Goal: Transaction & Acquisition: Obtain resource

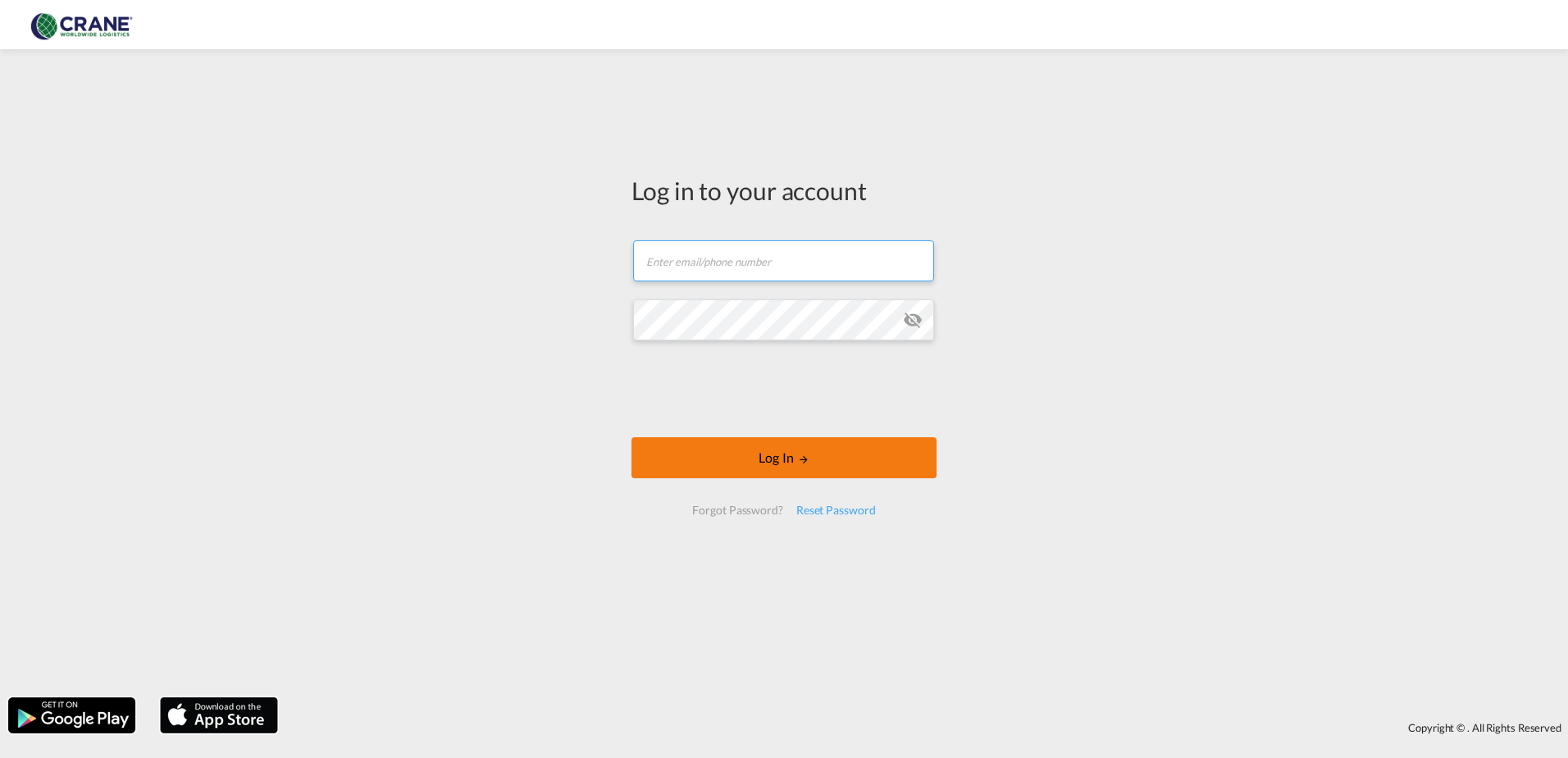
type input "[PERSON_NAME][EMAIL_ADDRESS][DOMAIN_NAME]"
click at [734, 456] on button "Log In" at bounding box center [784, 457] width 305 height 41
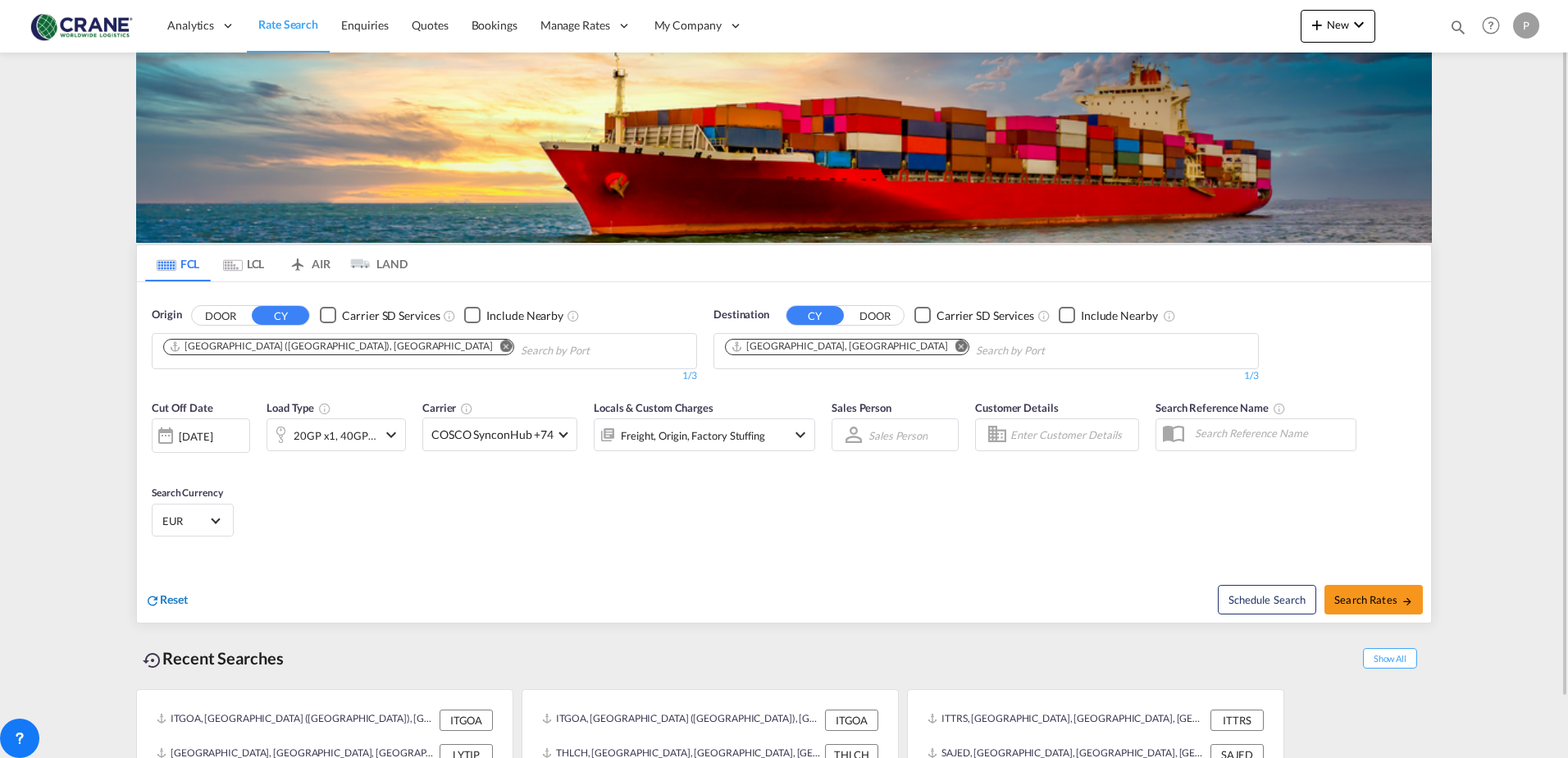
click at [173, 601] on span "Reset" at bounding box center [174, 599] width 28 height 14
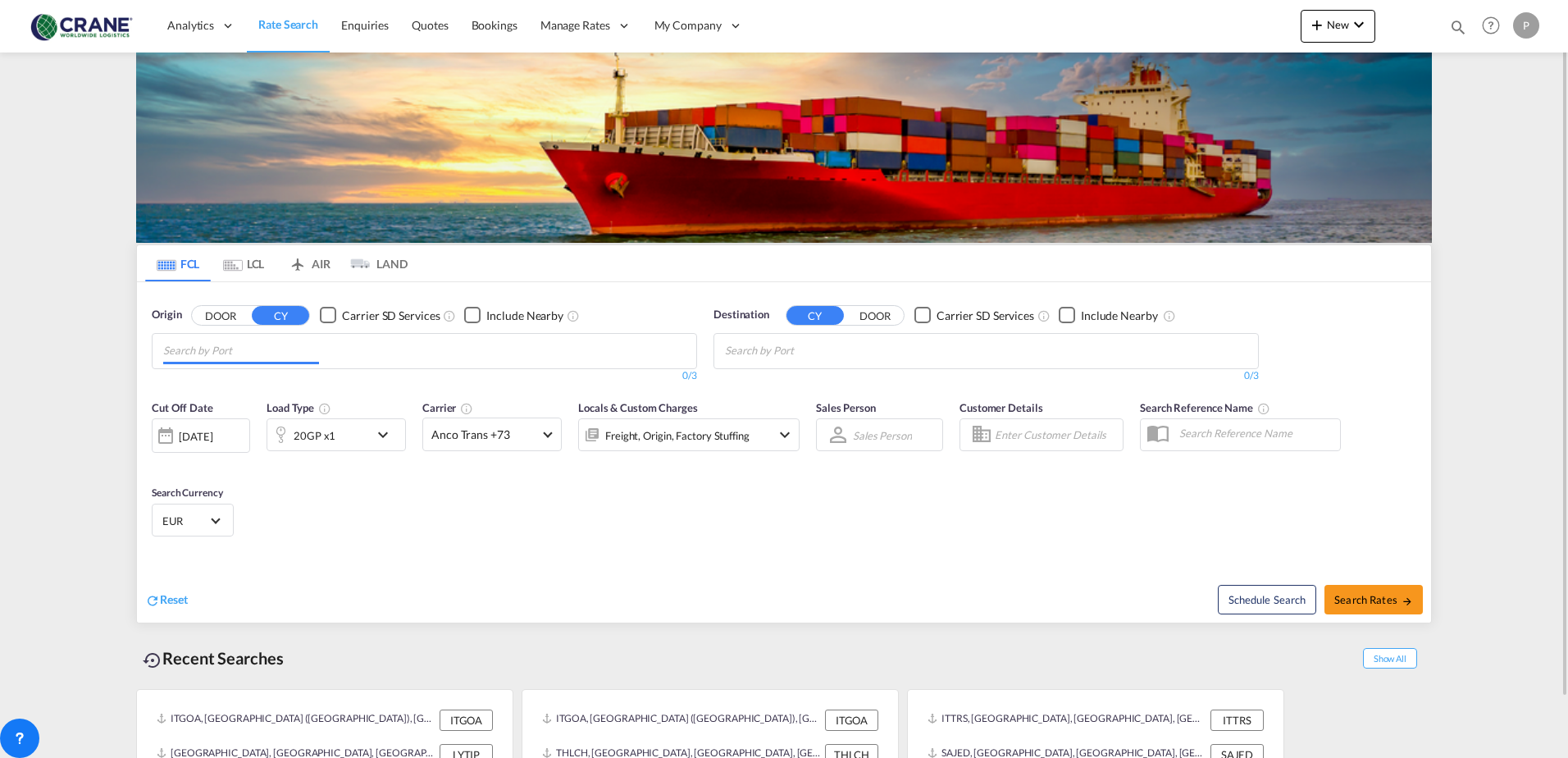
click at [192, 363] on md-autocomplete-wrap "Chips container with autocompletion. Enter the text area, type text to search, …" at bounding box center [240, 350] width 155 height 27
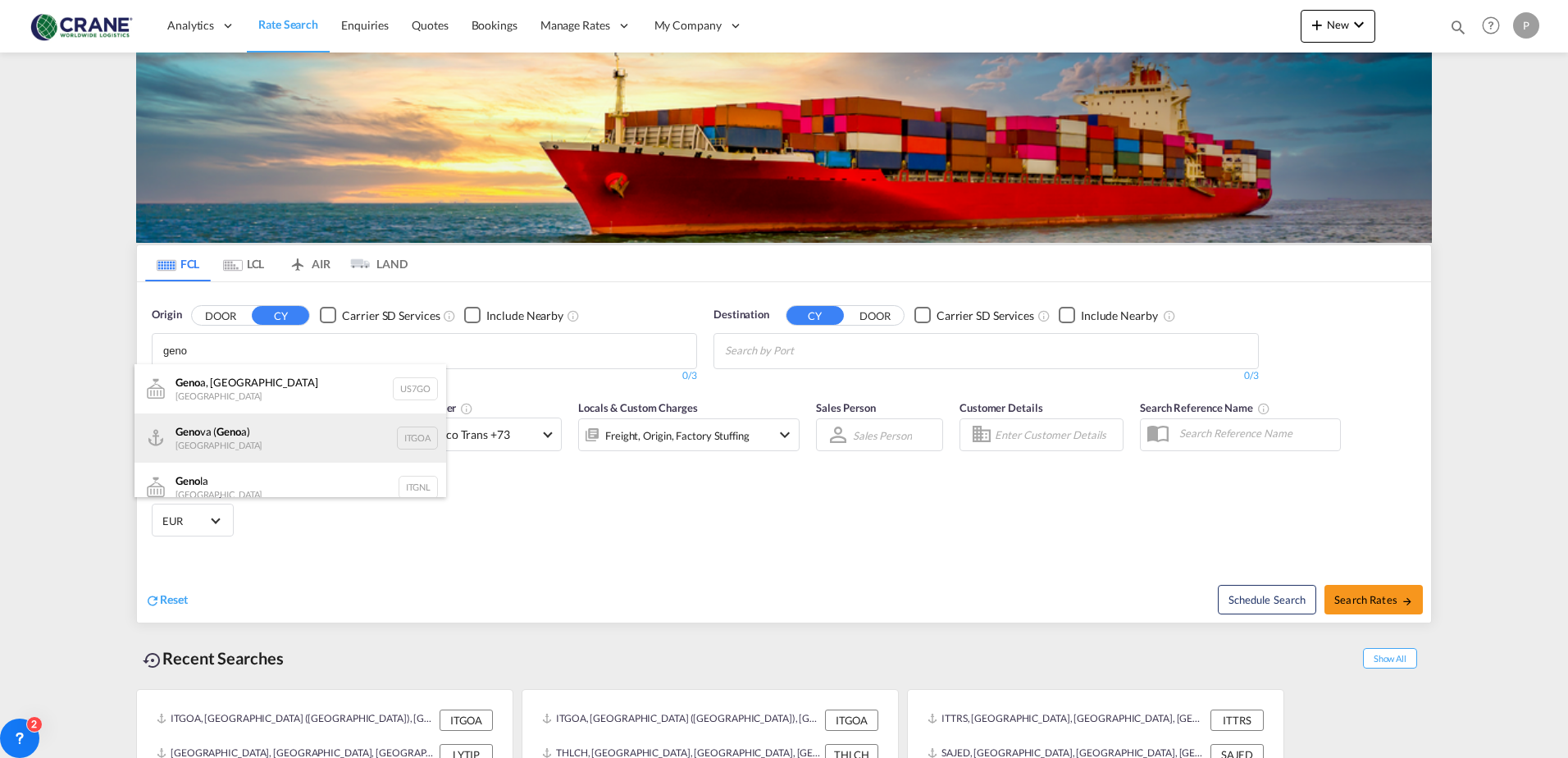
type input "geno"
click at [276, 430] on div "Geno va ( Geno a) [GEOGRAPHIC_DATA] ITGOA" at bounding box center [290, 437] width 312 height 49
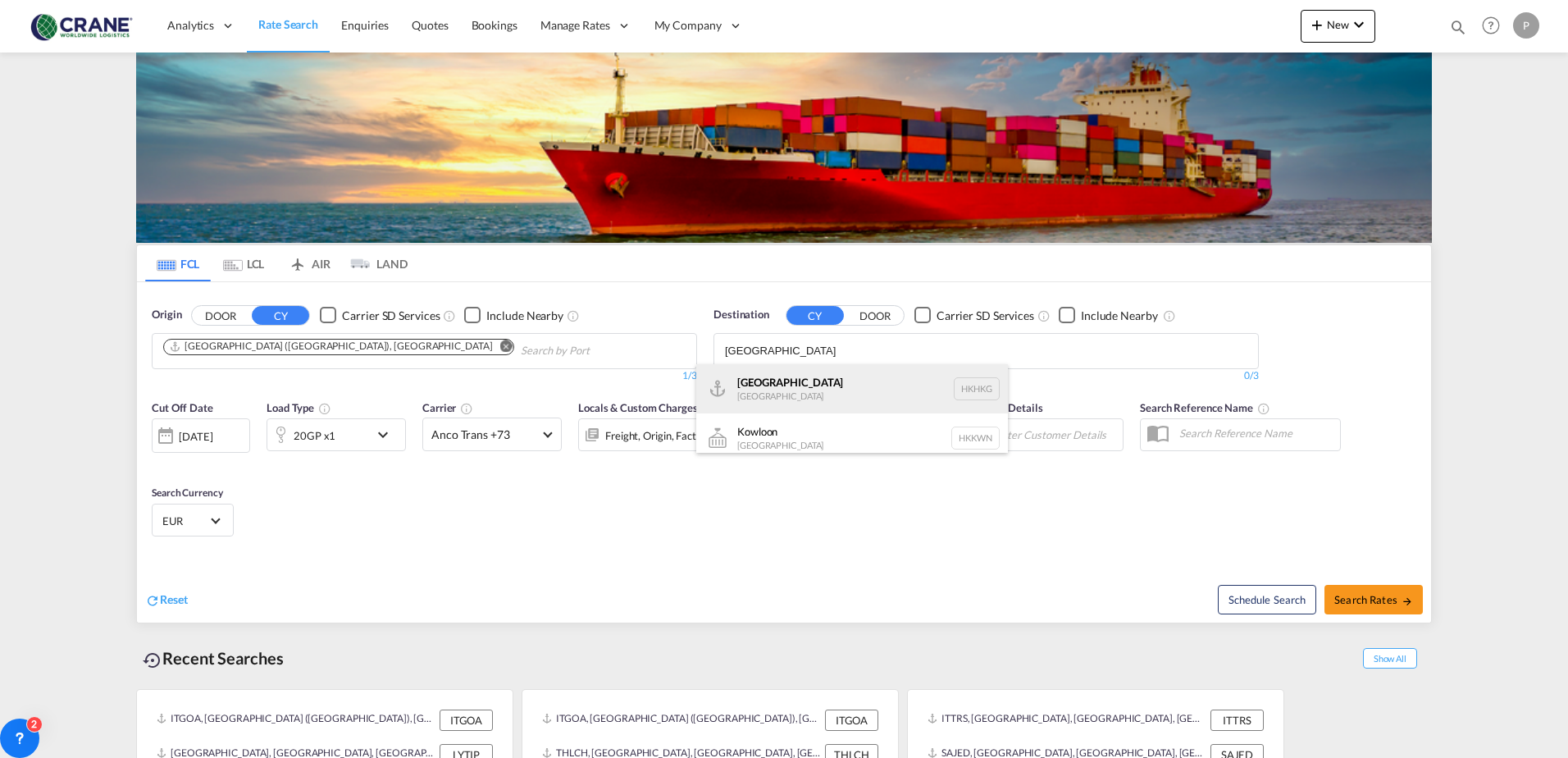
type input "[GEOGRAPHIC_DATA]"
click at [862, 390] on div "[GEOGRAPHIC_DATA] [GEOGRAPHIC_DATA] [GEOGRAPHIC_DATA]" at bounding box center [852, 388] width 312 height 49
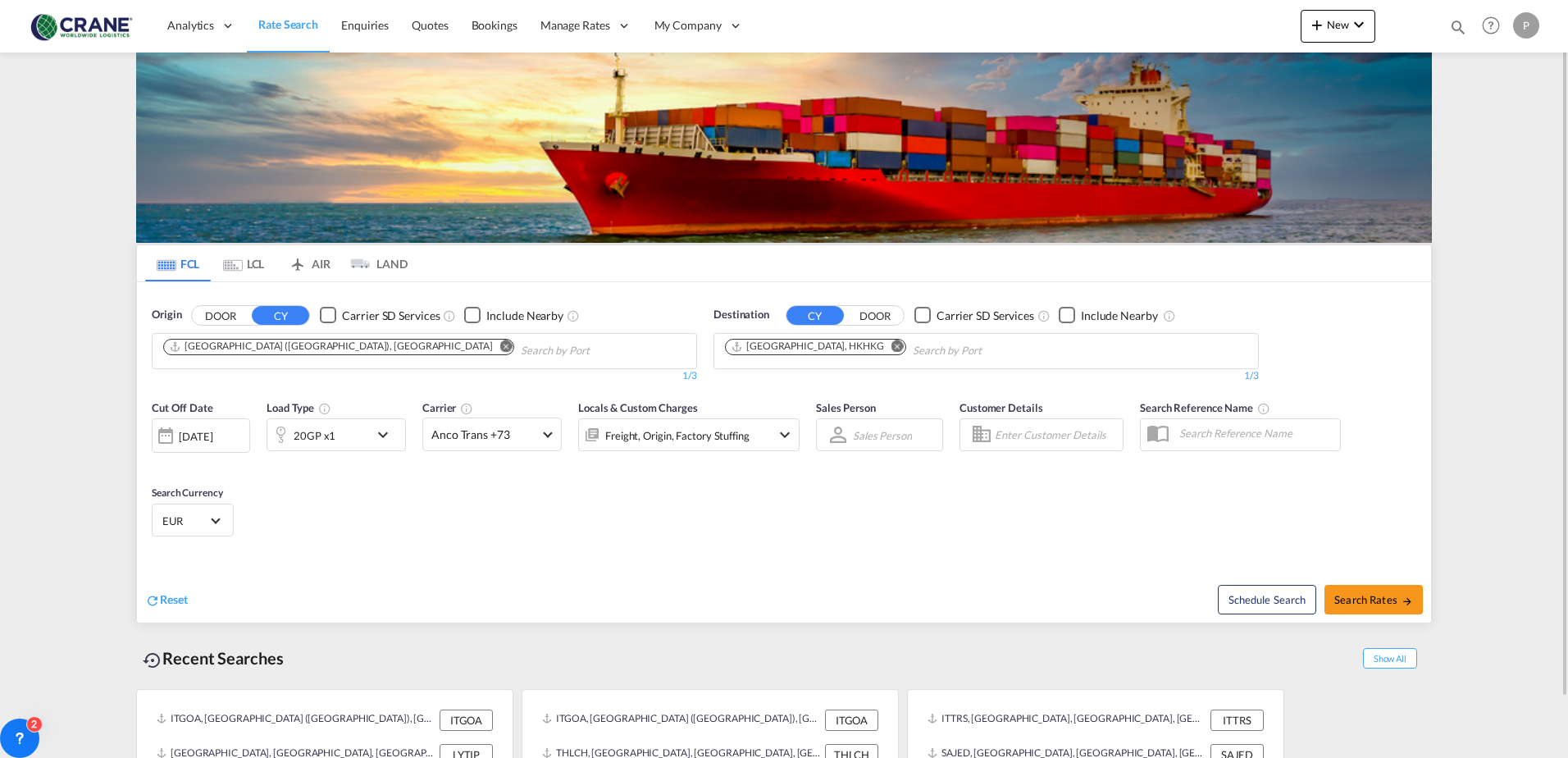
click at [384, 429] on md-icon "icon-chevron-down" at bounding box center [387, 434] width 28 height 19
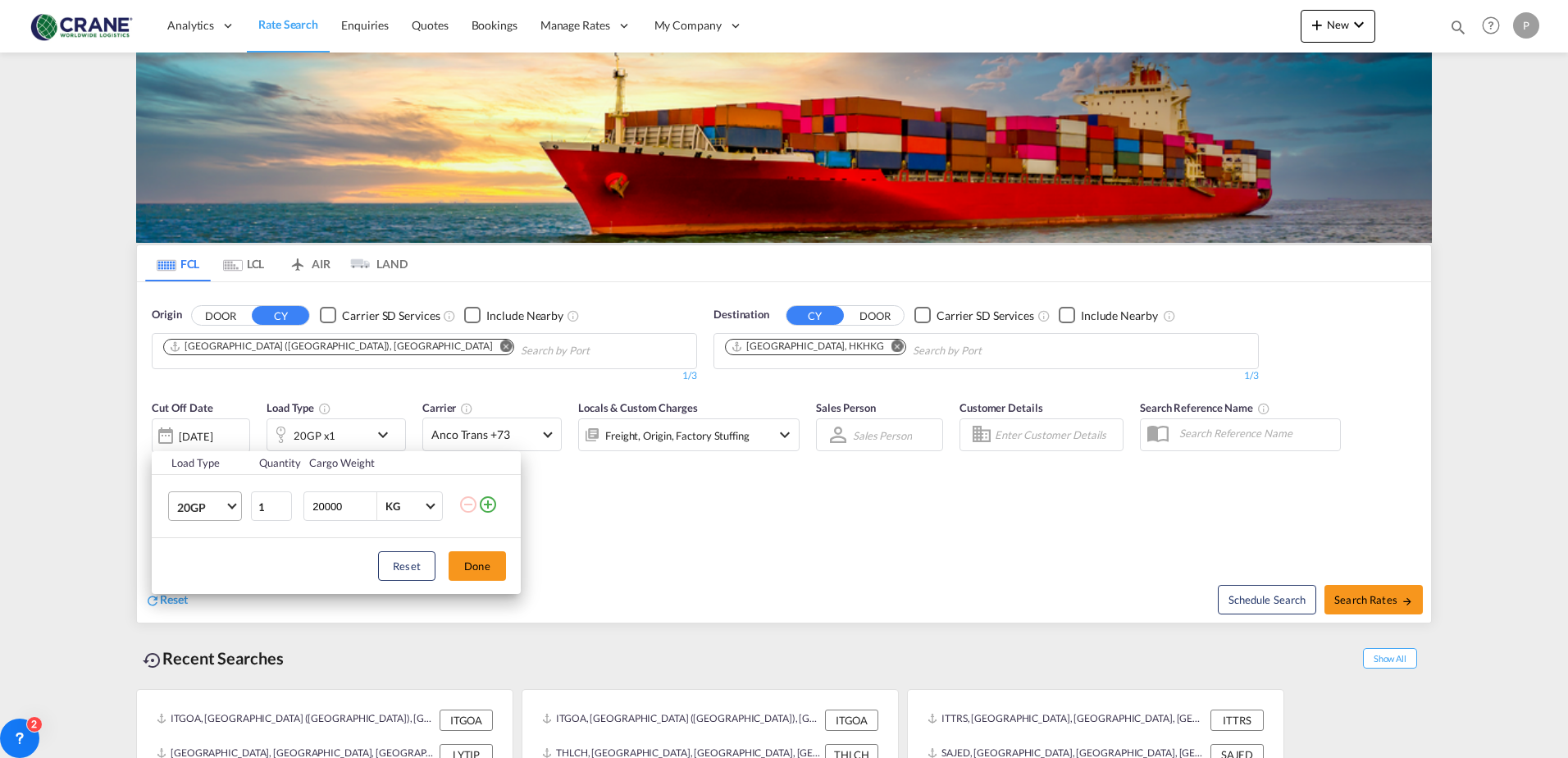
click at [230, 506] on span "Choose: \a20GP" at bounding box center [232, 505] width 9 height 9
click at [228, 580] on md-option "40HC" at bounding box center [219, 585] width 111 height 40
click at [476, 555] on button "Done" at bounding box center [477, 566] width 57 height 29
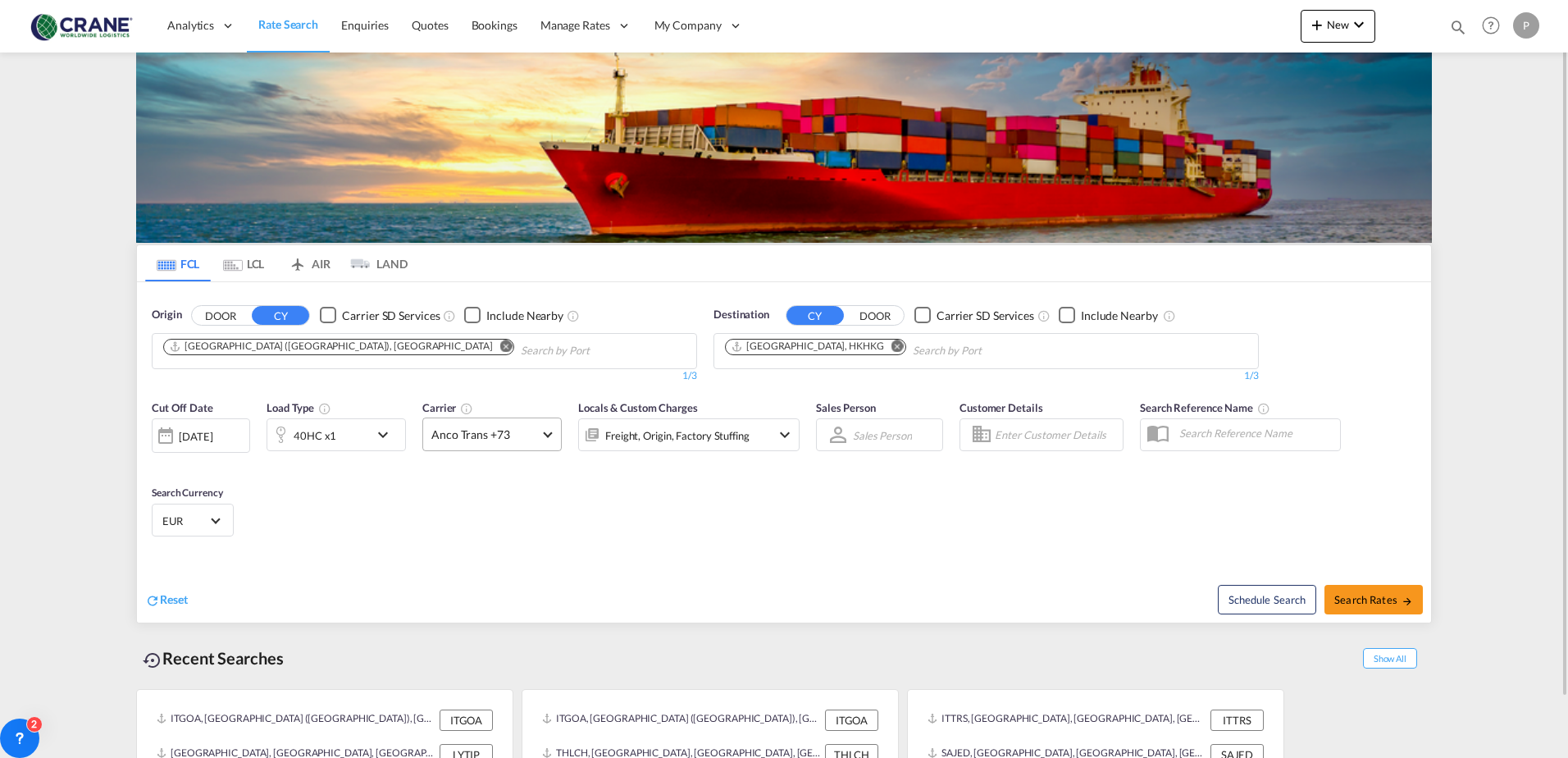
click at [484, 434] on span "Anco Trans +73" at bounding box center [485, 435] width 107 height 17
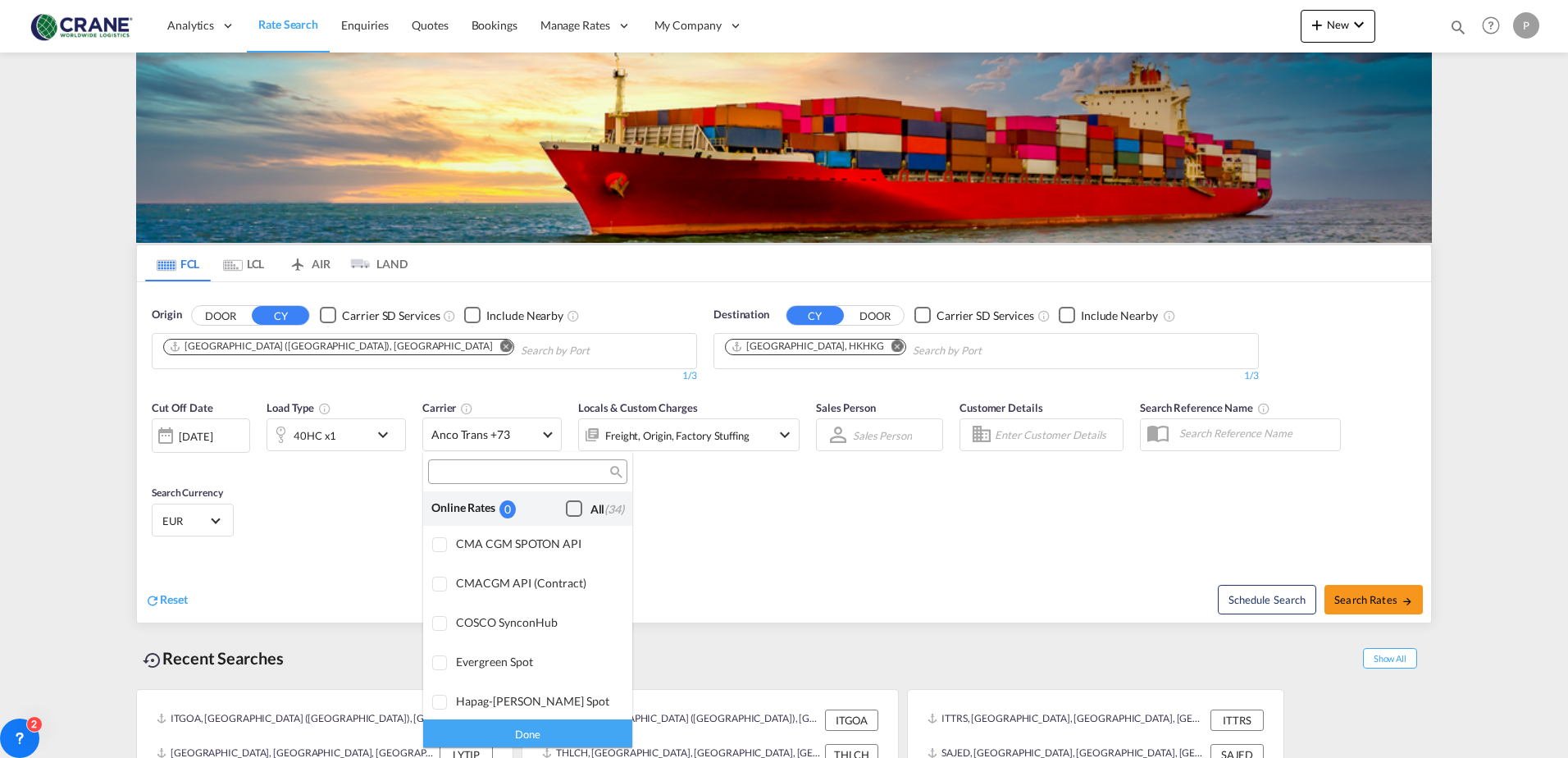
click at [566, 507] on div "Checkbox No Ink" at bounding box center [574, 509] width 17 height 17
drag, startPoint x: 818, startPoint y: 535, endPoint x: 871, endPoint y: 536, distance: 53.0
click at [818, 535] on md-backdrop at bounding box center [784, 379] width 1568 height 758
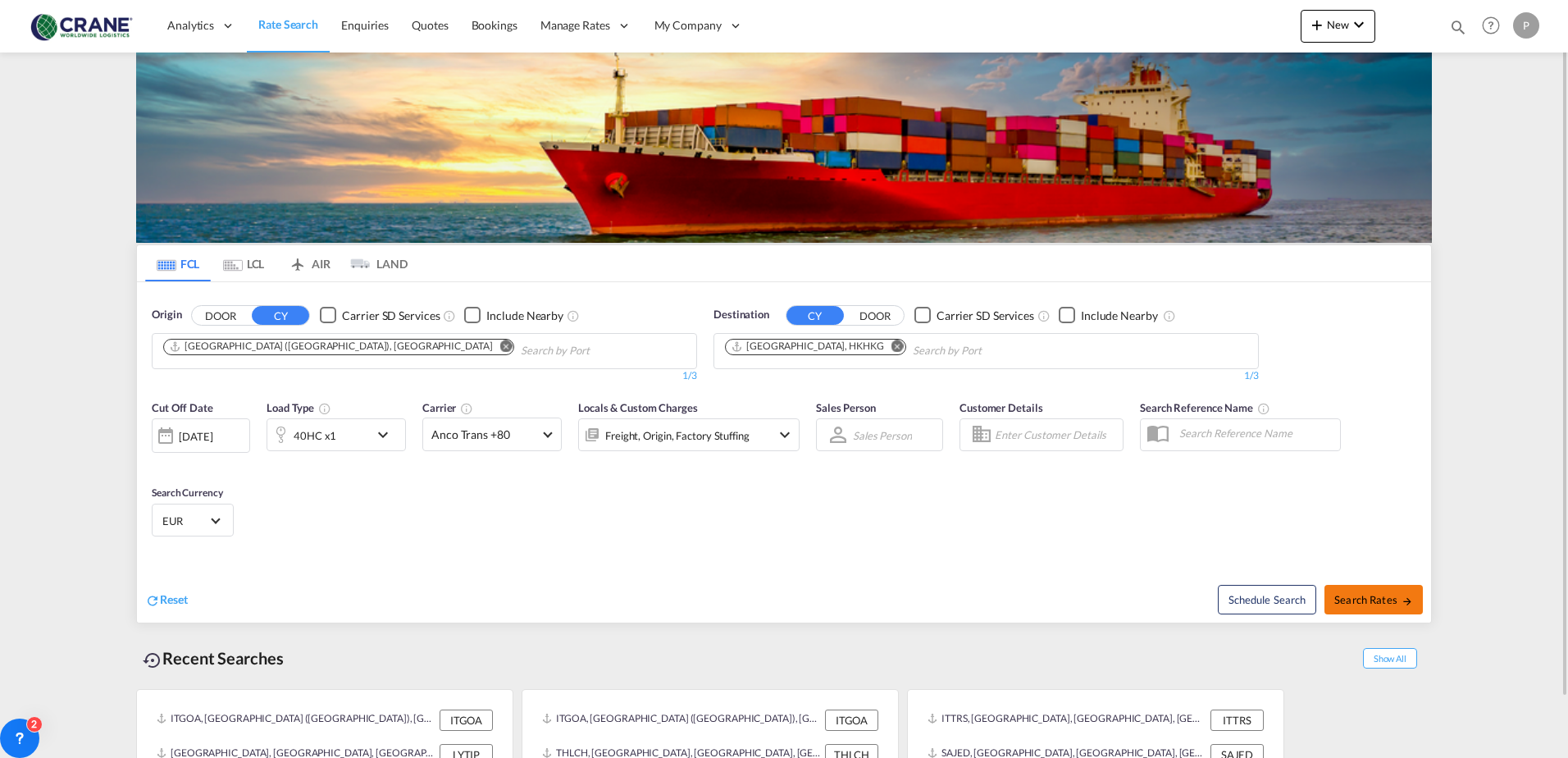
click at [1342, 600] on span "Search Rates" at bounding box center [1374, 600] width 79 height 13
type input "ITGOA to HKHKG / [DATE]"
